Goal: Navigation & Orientation: Find specific page/section

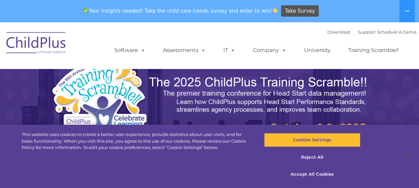
select select "MEDIUM"
click at [317, 157] on button "Reject All" at bounding box center [312, 157] width 96 height 14
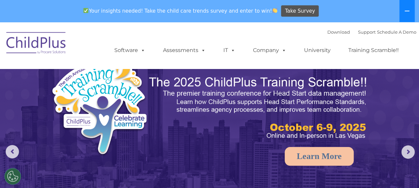
select select "MEDIUM"
click at [409, 8] on icon at bounding box center [407, 10] width 5 height 5
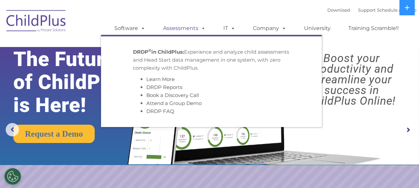
click at [192, 29] on link "Assessments" at bounding box center [184, 28] width 56 height 13
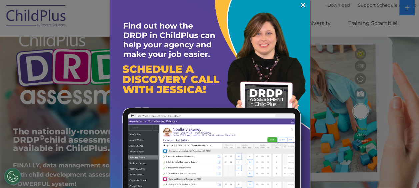
scroll to position [33, 0]
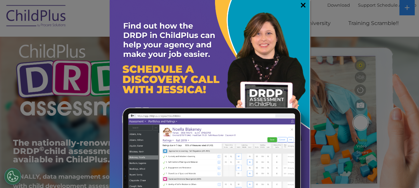
click at [299, 5] on link "×" at bounding box center [303, 5] width 8 height 7
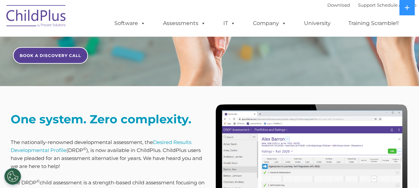
scroll to position [0, 0]
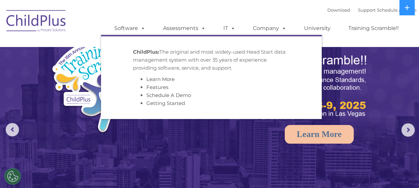
select select "MEDIUM"
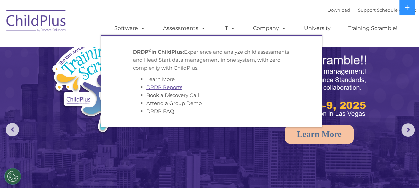
click at [172, 86] on link "DRDP Reports" at bounding box center [164, 87] width 36 height 6
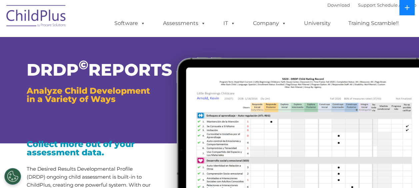
click at [405, 13] on button at bounding box center [407, 7] width 15 height 15
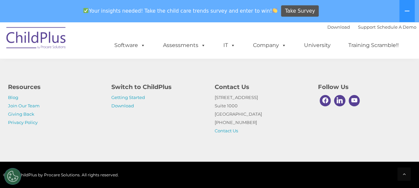
scroll to position [728, 0]
click at [129, 100] on link "Getting Started" at bounding box center [128, 97] width 34 height 5
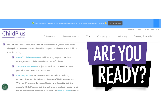
scroll to position [180, 0]
